Goal: Task Accomplishment & Management: Manage account settings

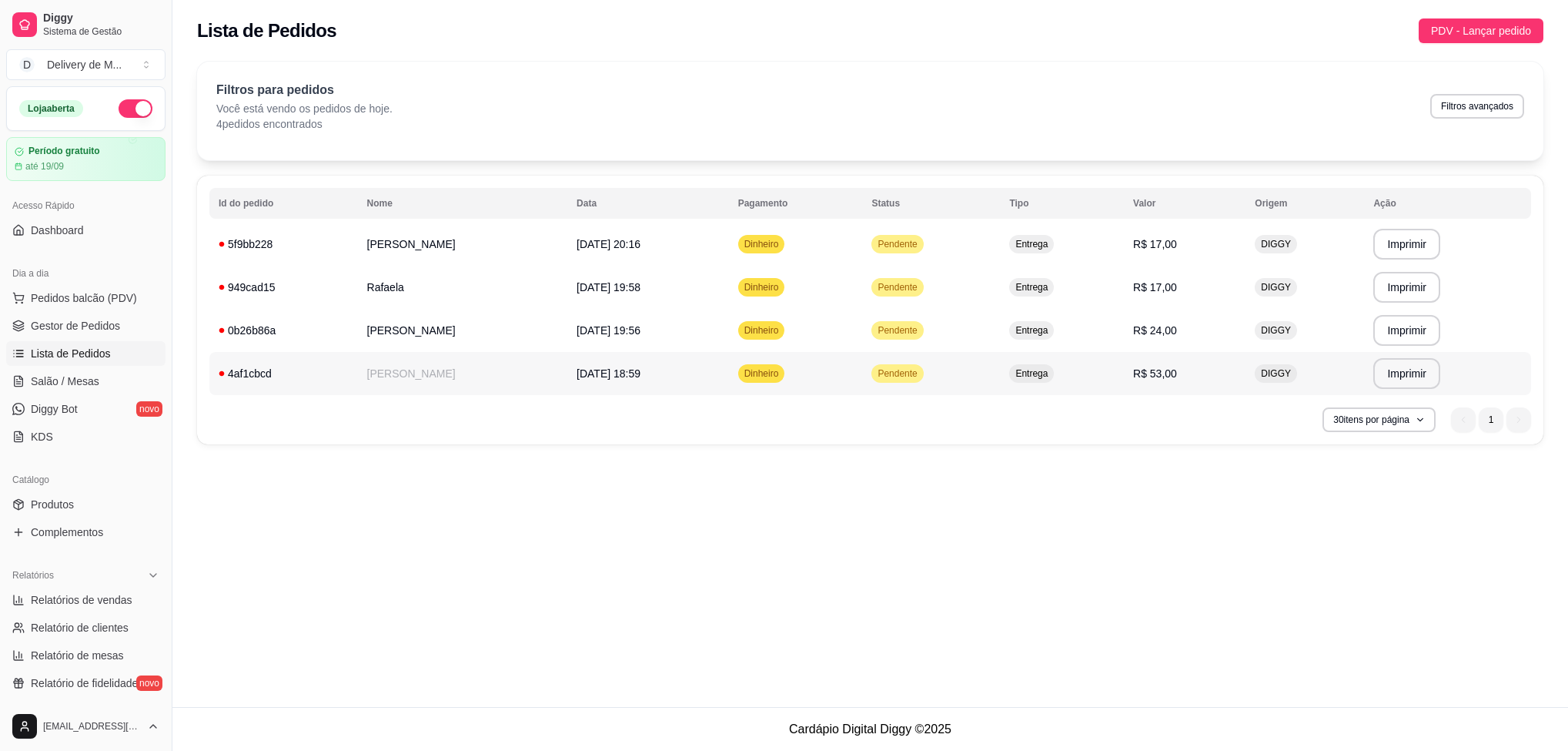
click at [863, 361] on td "Dinheiro" at bounding box center [795, 373] width 134 height 43
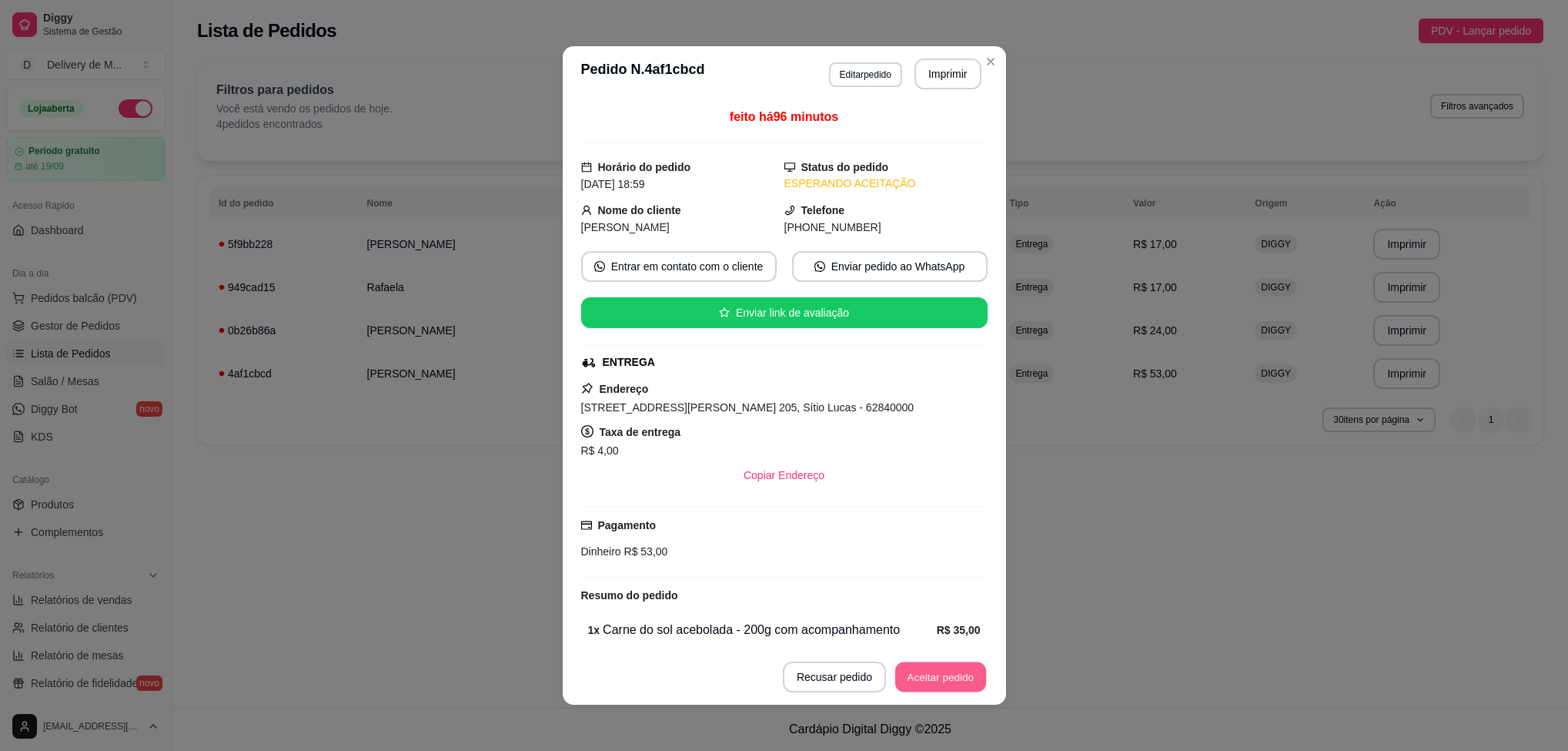
click at [924, 675] on button "Aceitar pedido" at bounding box center [940, 678] width 90 height 30
click at [908, 670] on button "Mover para preparo" at bounding box center [927, 678] width 115 height 30
click at [908, 670] on button "Mover para entrega" at bounding box center [928, 677] width 119 height 30
click at [908, 670] on button "Mover para finalizado" at bounding box center [924, 677] width 127 height 30
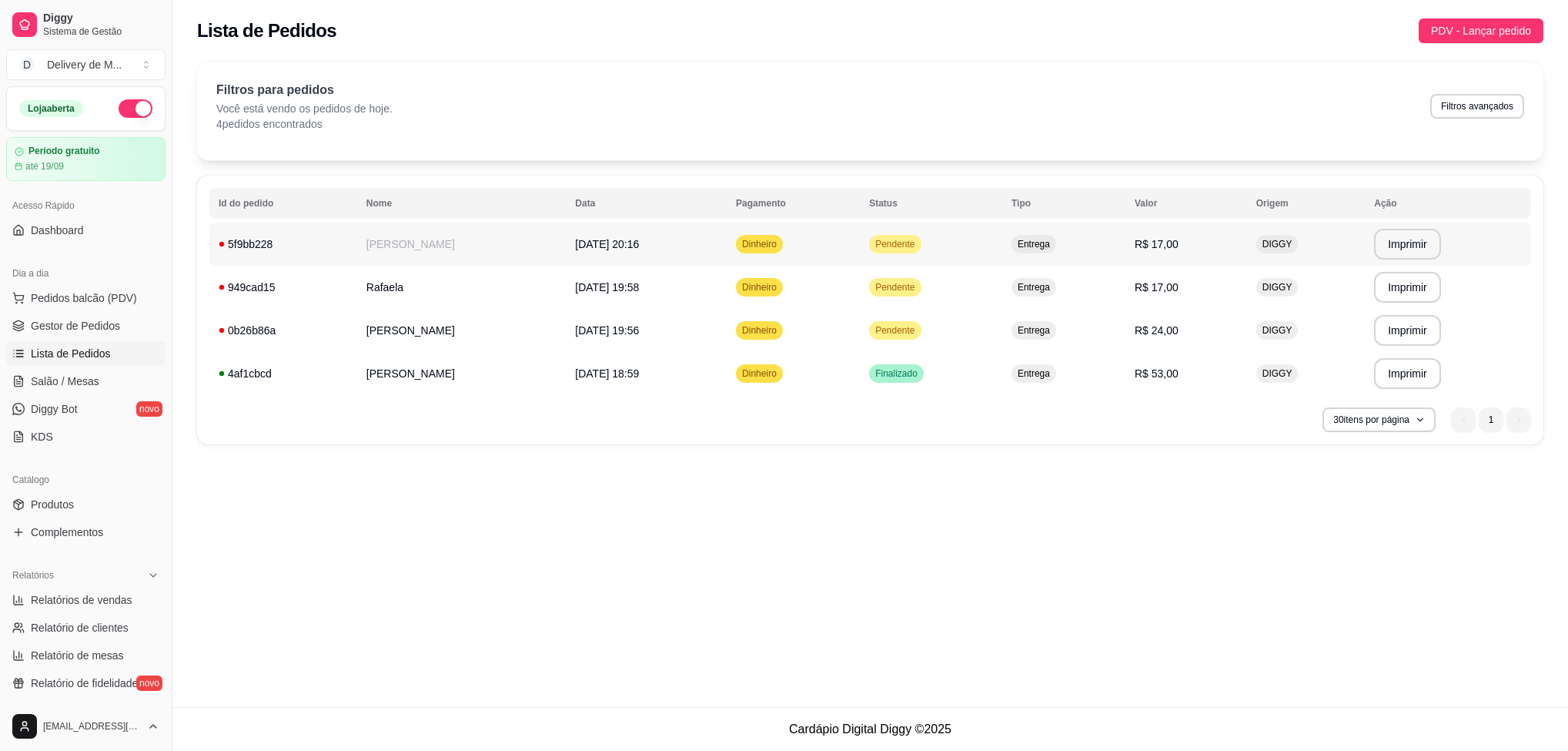
click at [950, 255] on td "Pendente" at bounding box center [931, 244] width 143 height 43
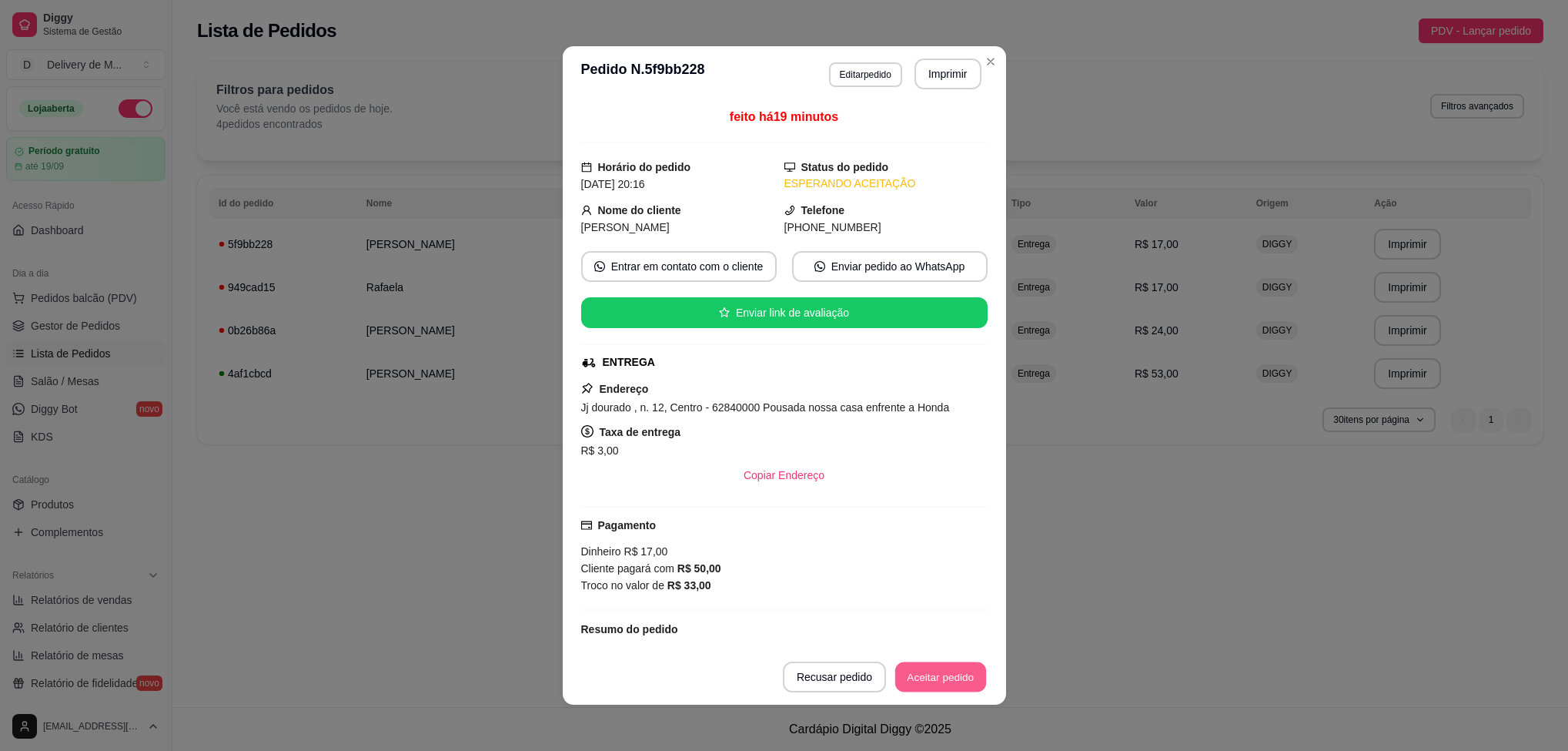
click at [950, 682] on button "Aceitar pedido" at bounding box center [940, 678] width 90 height 30
click at [950, 682] on button "Mover para preparo" at bounding box center [928, 677] width 119 height 30
click at [941, 672] on button "Mover para entrega" at bounding box center [928, 677] width 119 height 30
click at [941, 673] on button "Mover para finalizado" at bounding box center [924, 677] width 127 height 30
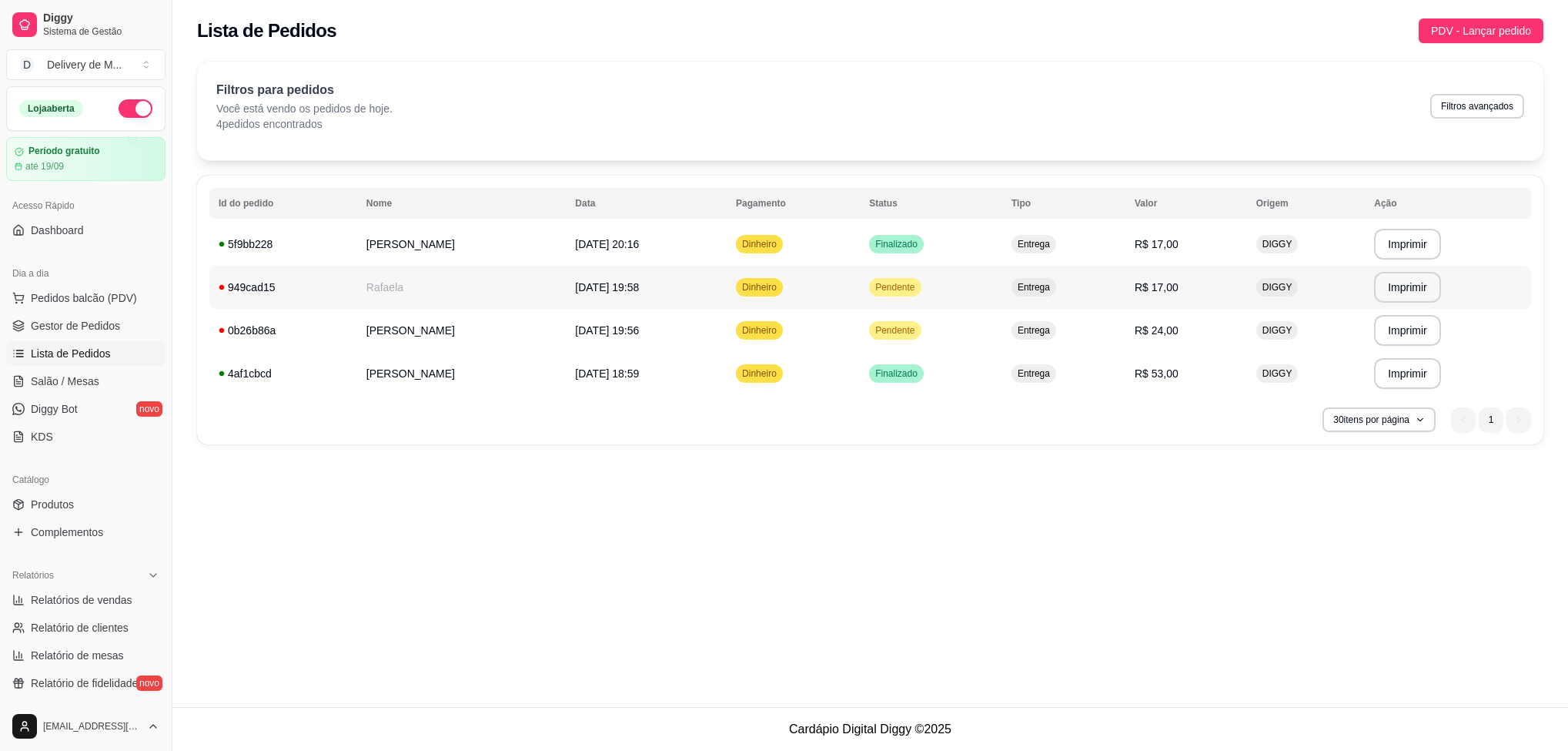
click at [918, 289] on span "Pendente" at bounding box center [895, 287] width 46 height 12
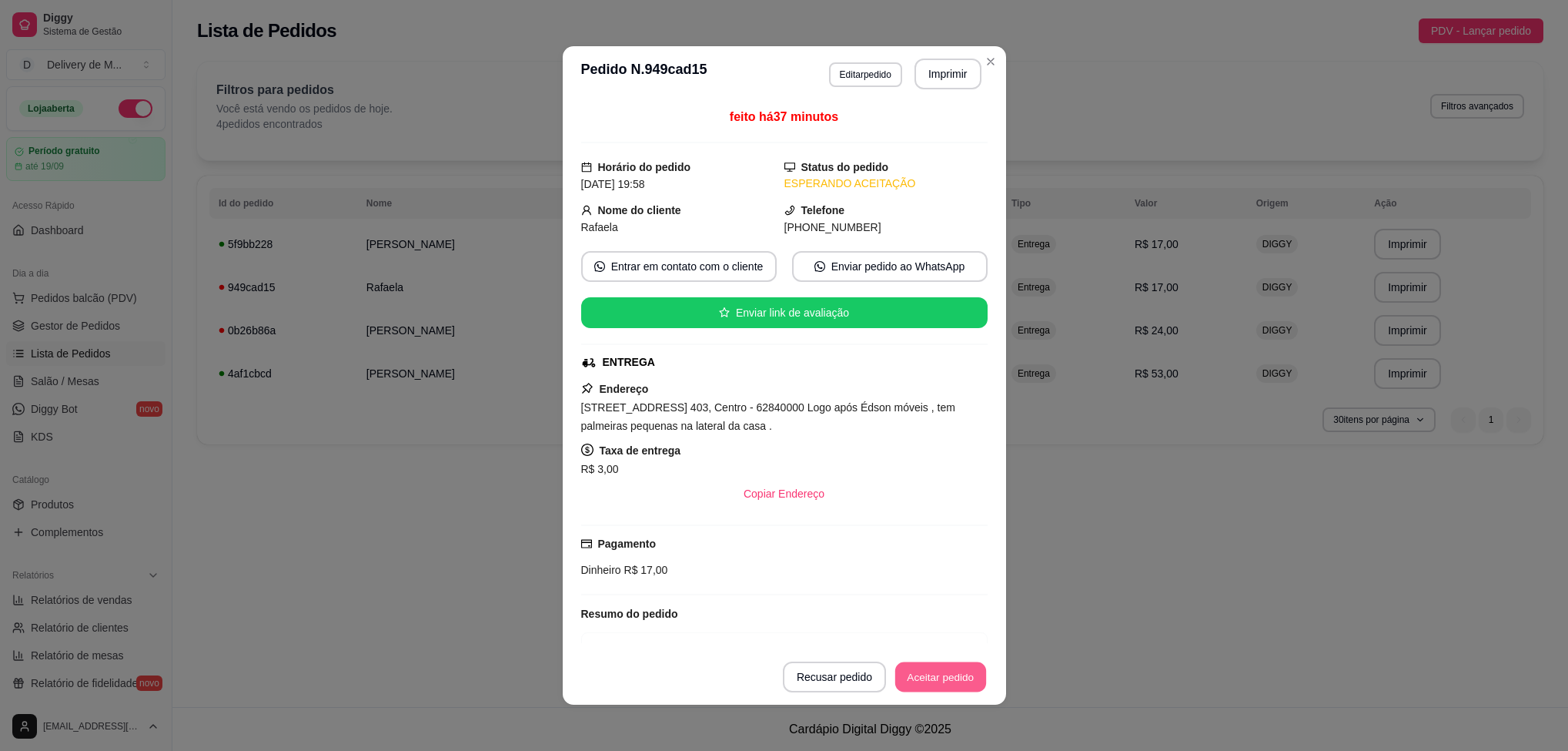
click at [963, 682] on button "Aceitar pedido" at bounding box center [940, 678] width 90 height 30
click at [963, 682] on button "Mover para preparo" at bounding box center [928, 677] width 119 height 30
click at [945, 664] on button "Mover para entrega" at bounding box center [928, 678] width 115 height 30
click at [933, 676] on button "Mover para finalizado" at bounding box center [924, 678] width 124 height 30
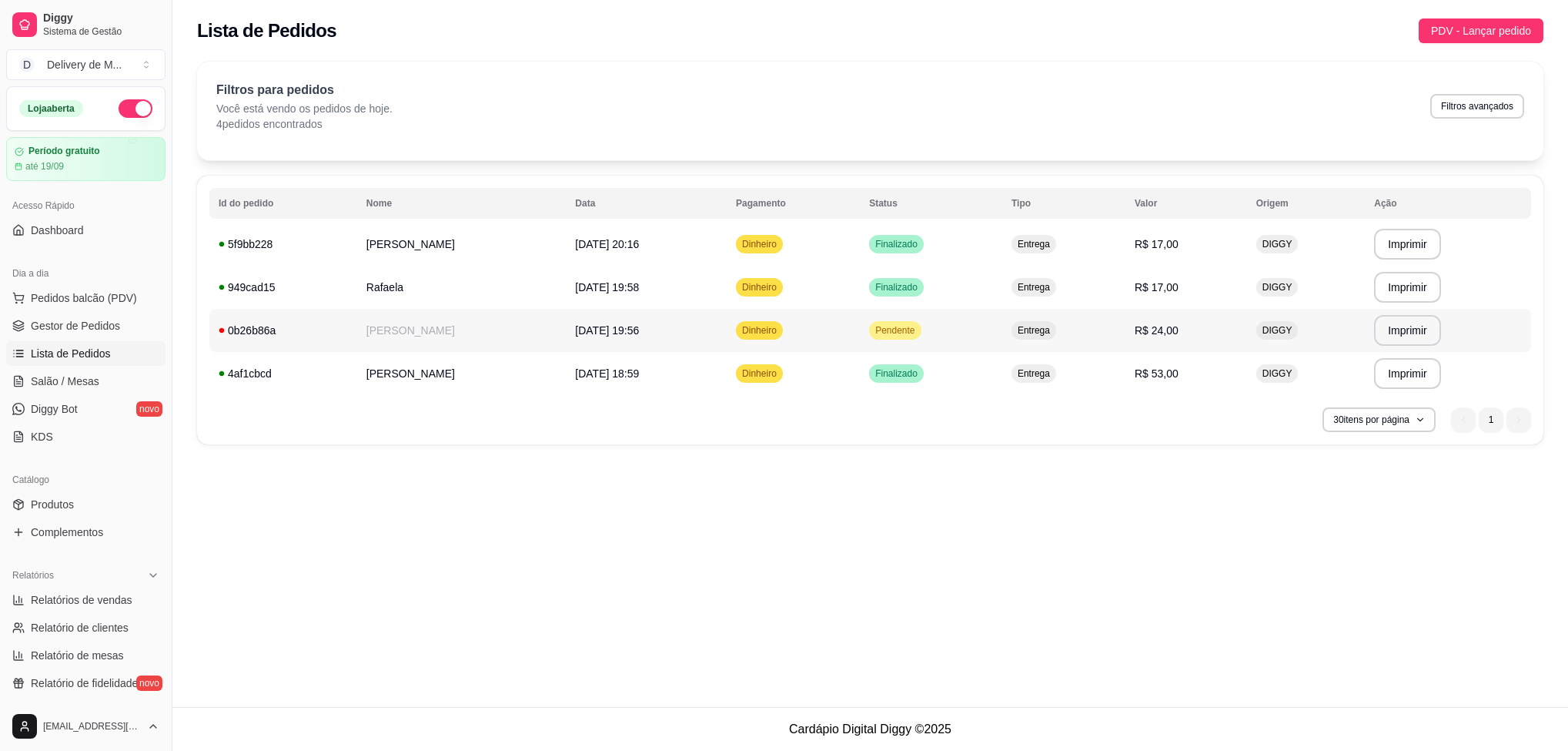
click at [918, 336] on span "Pendente" at bounding box center [895, 330] width 46 height 12
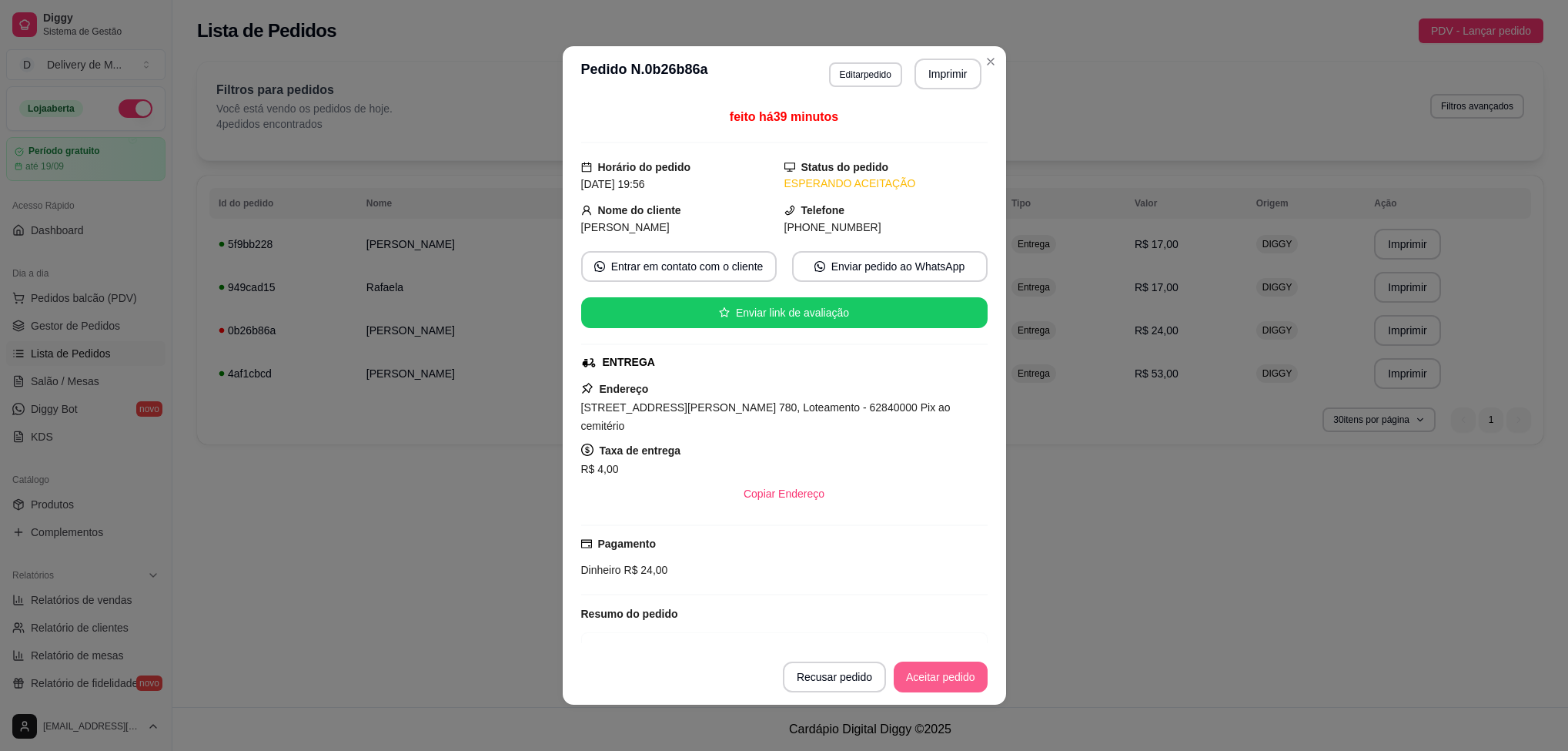
click at [959, 682] on button "Aceitar pedido" at bounding box center [941, 677] width 94 height 30
click at [952, 672] on button "Mover para preparo" at bounding box center [927, 678] width 115 height 30
click at [952, 672] on button "Mover para entrega" at bounding box center [928, 677] width 119 height 30
click at [952, 672] on button "Mover para finalizado" at bounding box center [924, 678] width 124 height 30
